Goal: Browse casually: Explore the website without a specific task or goal

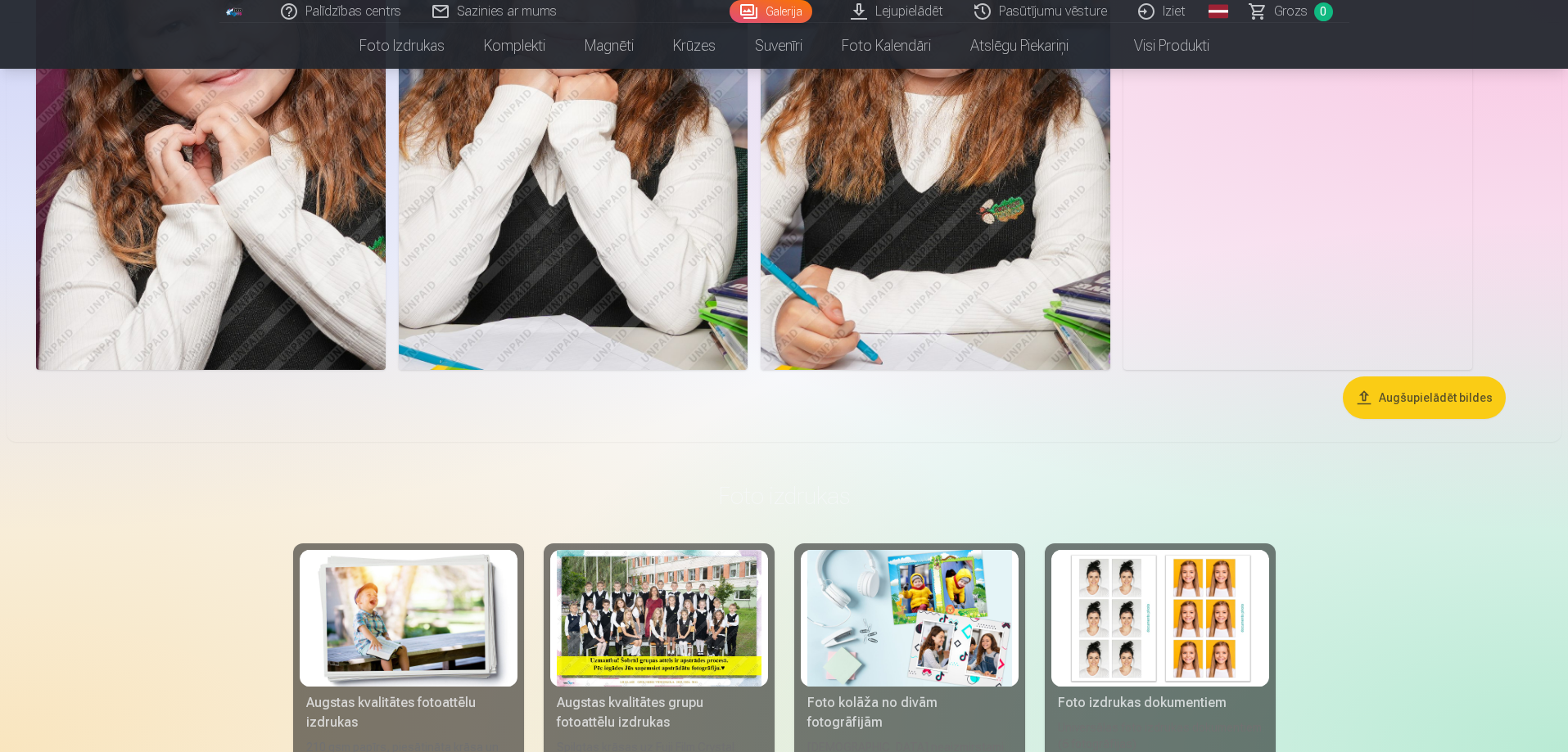
scroll to position [4746, 0]
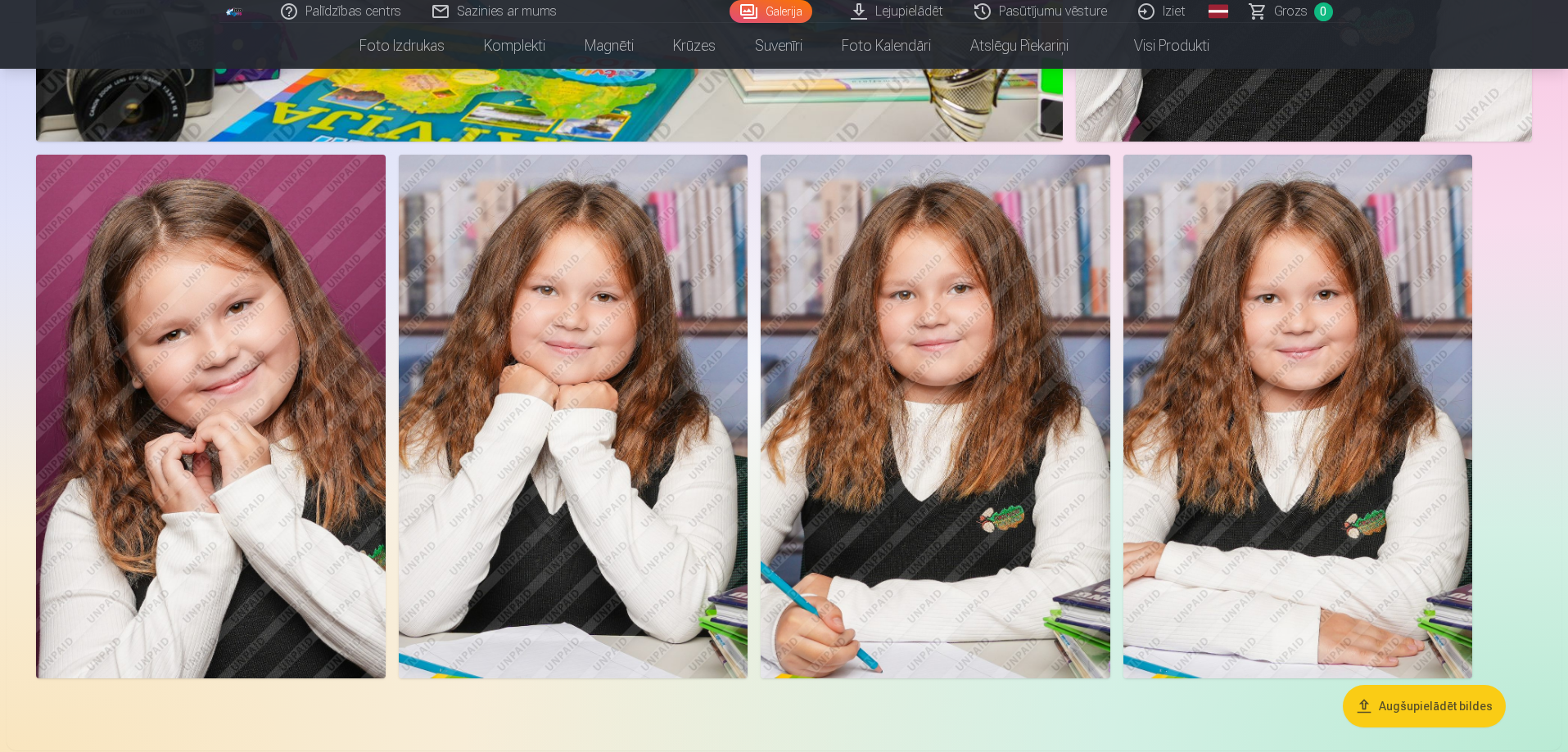
click at [177, 397] on img at bounding box center [211, 417] width 350 height 524
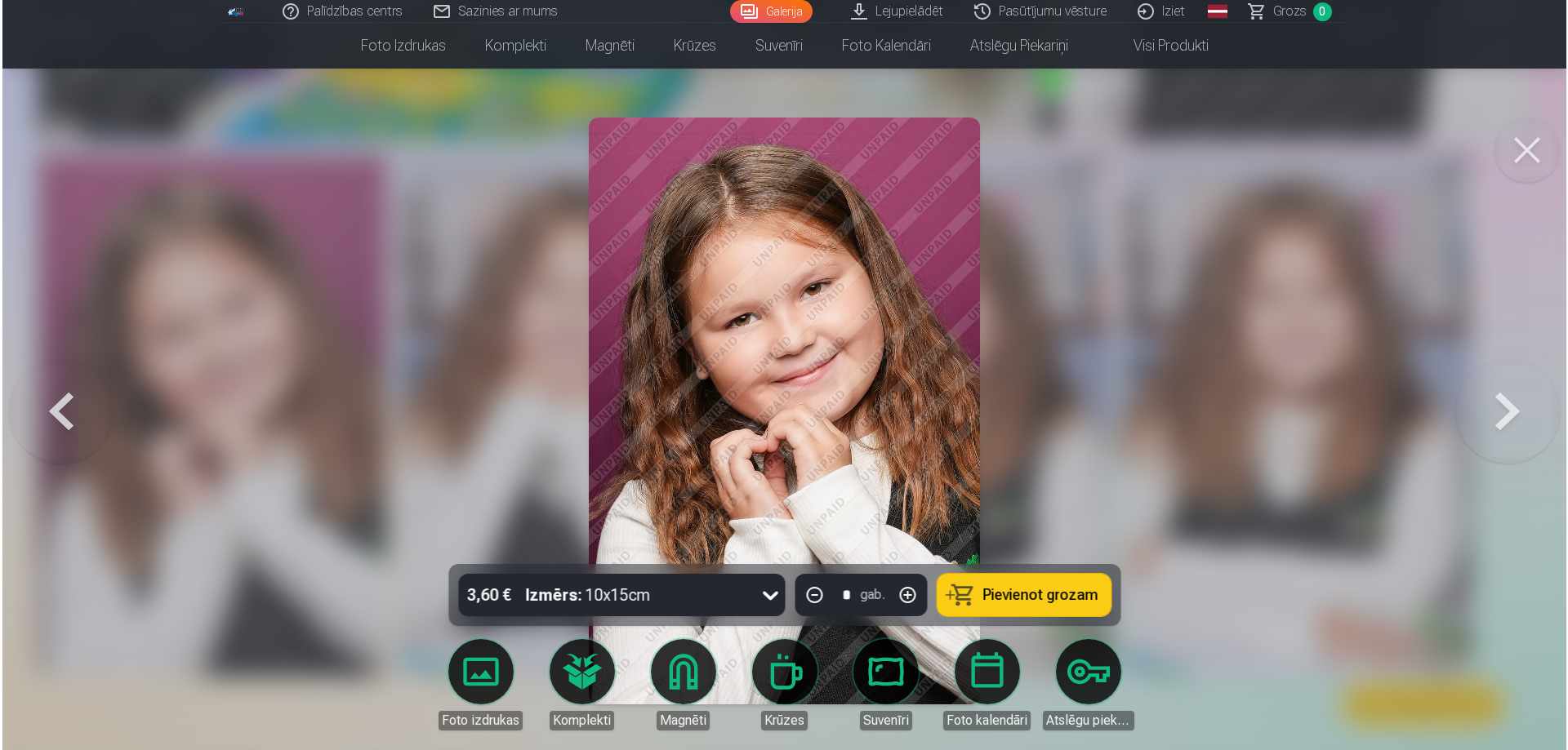
scroll to position [4744, 0]
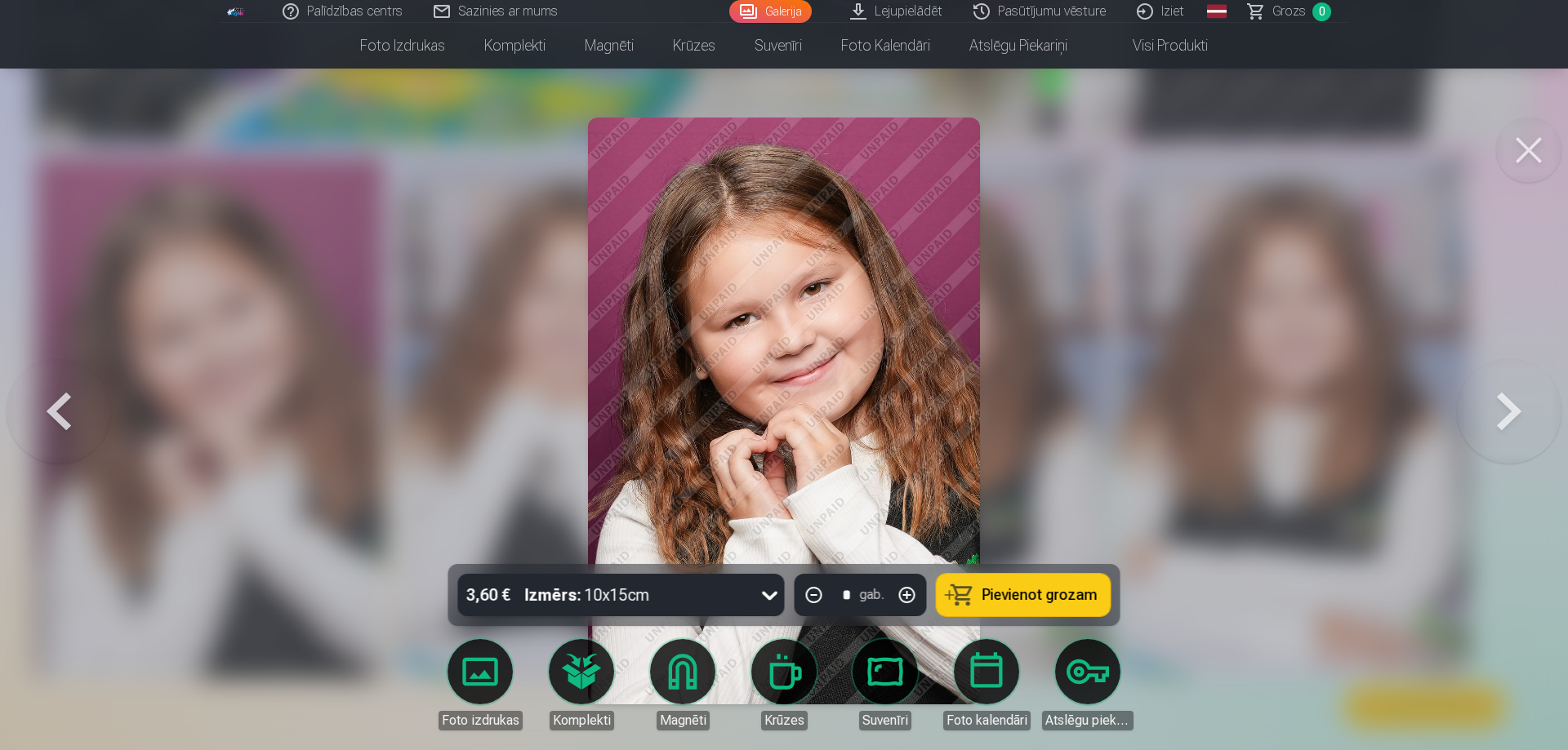
click at [1523, 150] on button at bounding box center [1529, 150] width 65 height 65
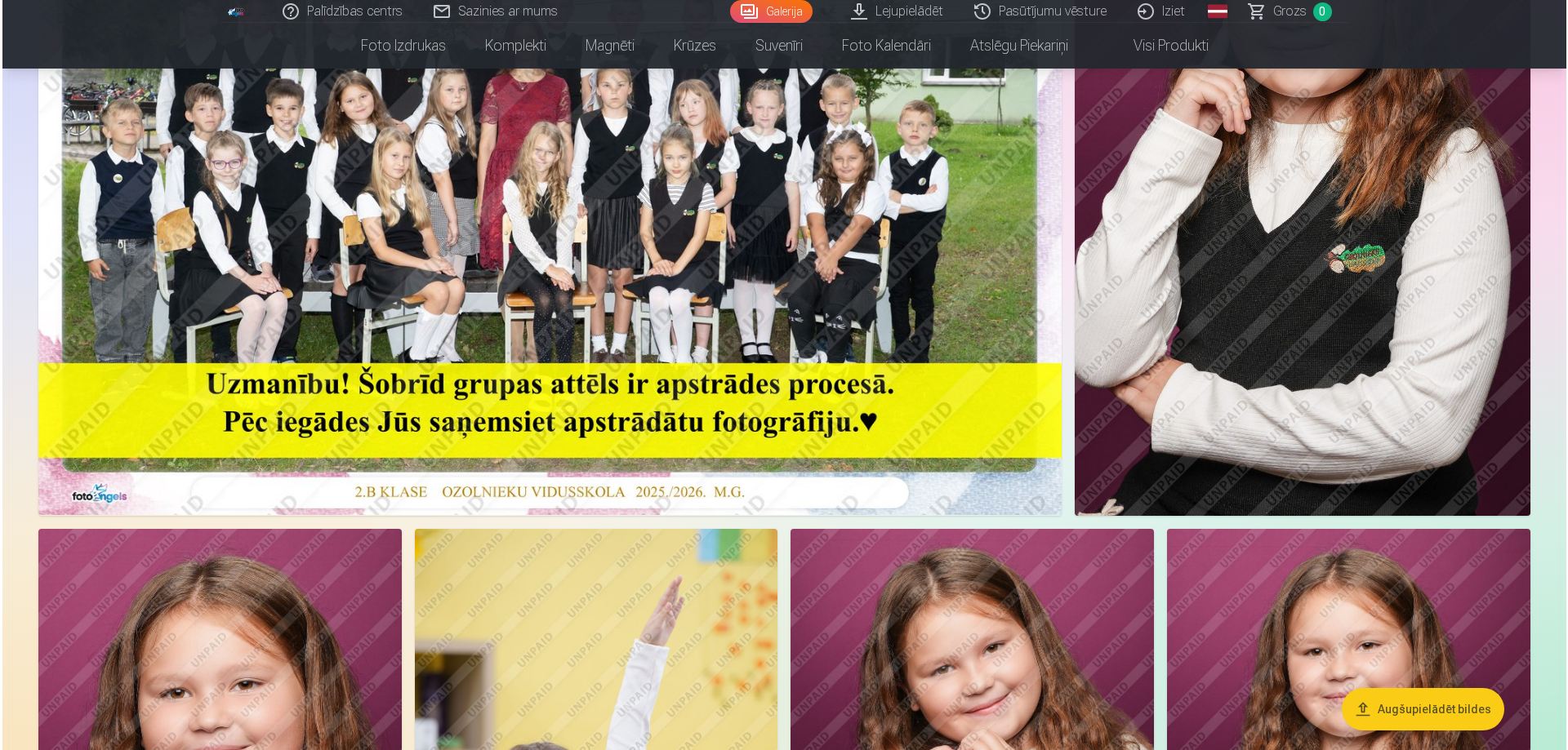
scroll to position [244, 0]
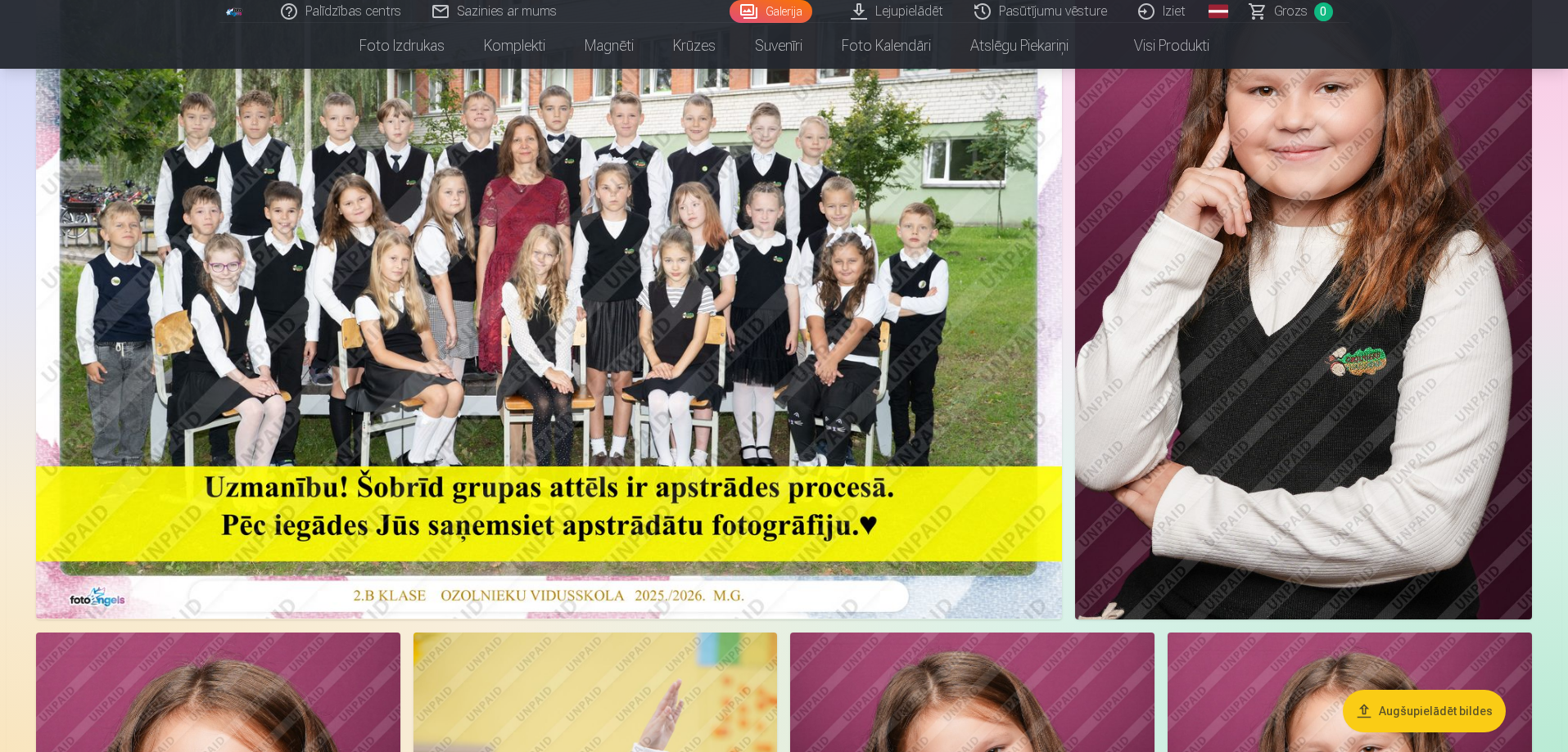
click at [517, 364] on img at bounding box center [549, 277] width 1026 height 684
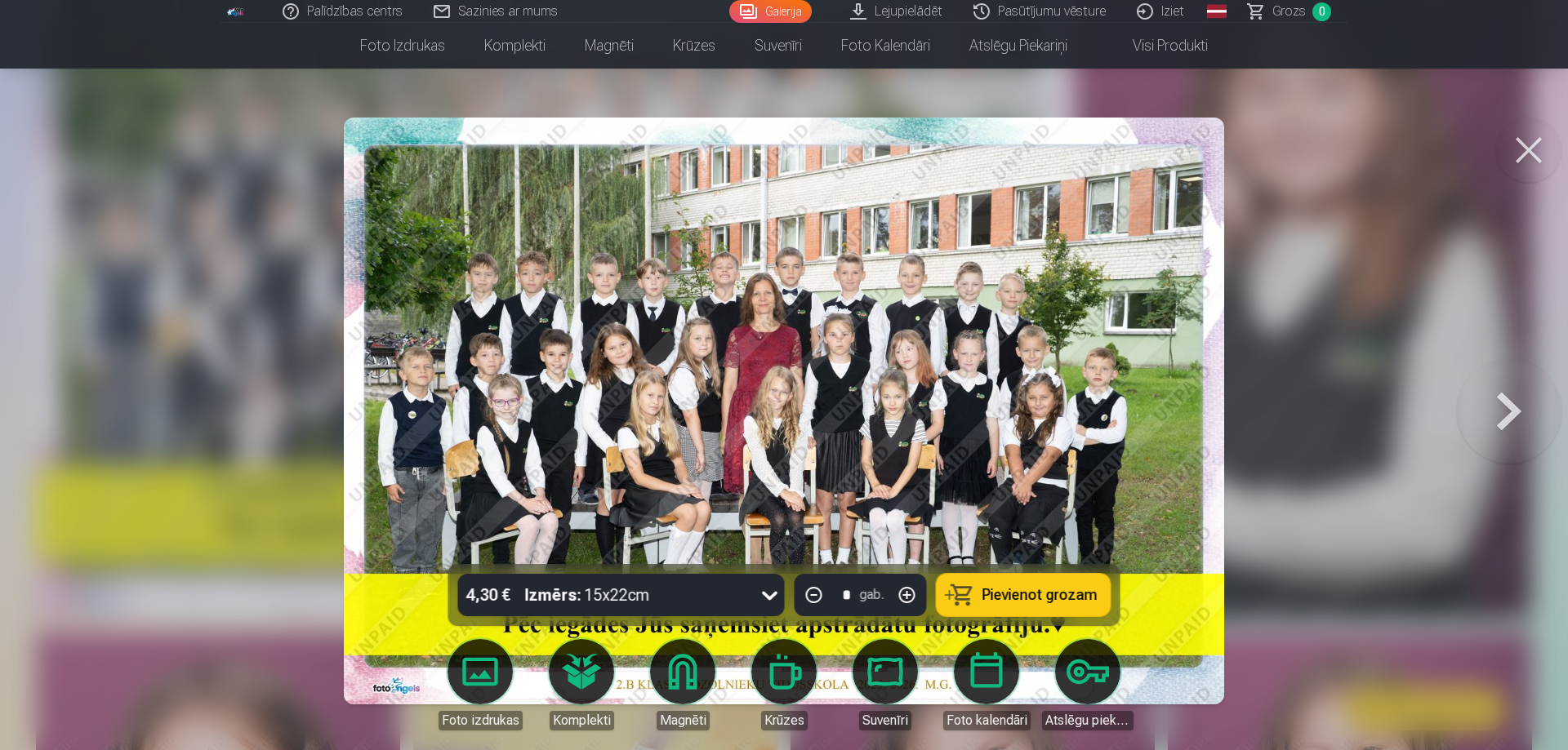
click at [1516, 151] on button at bounding box center [1529, 150] width 65 height 65
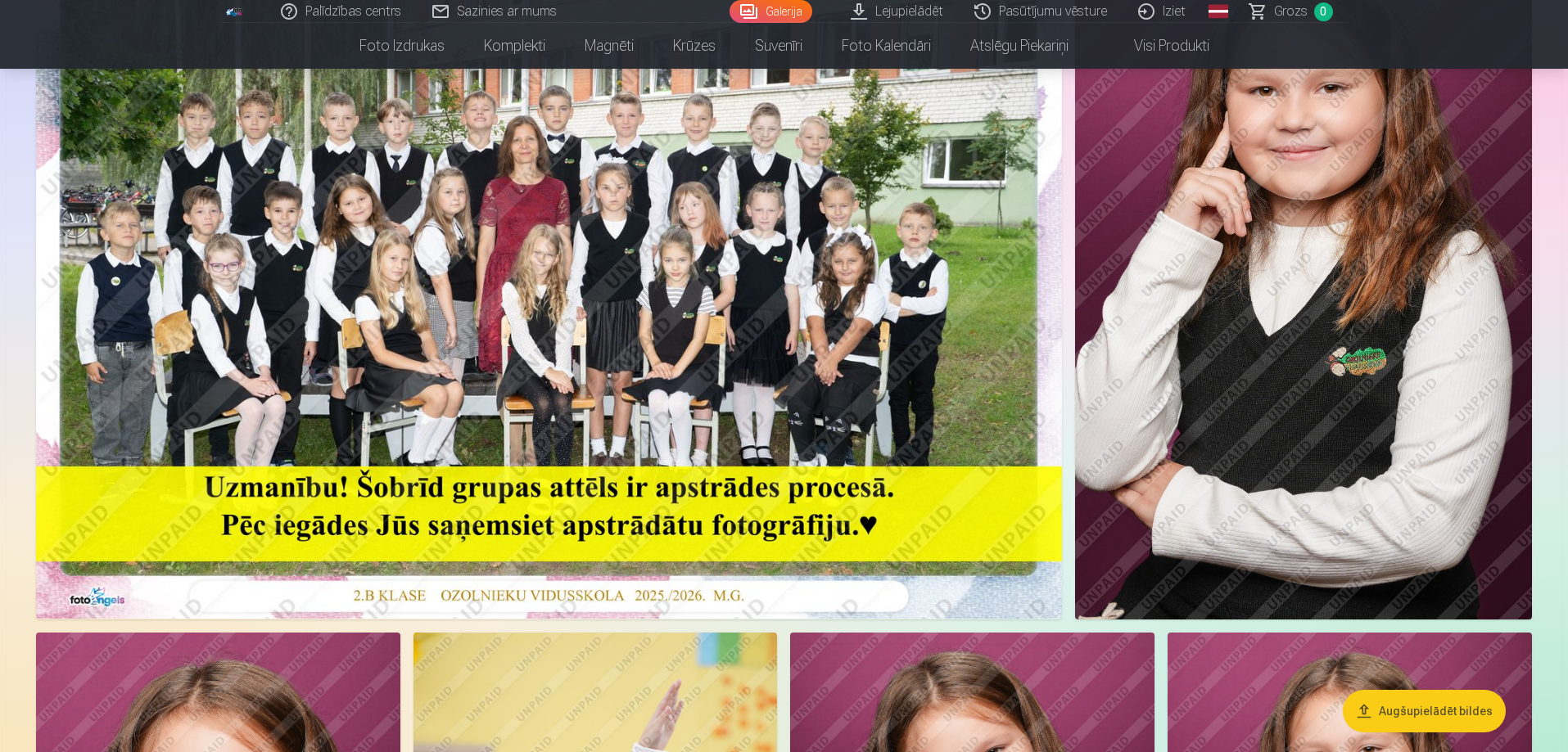
click at [566, 233] on img at bounding box center [549, 277] width 1026 height 684
